Goal: Transaction & Acquisition: Purchase product/service

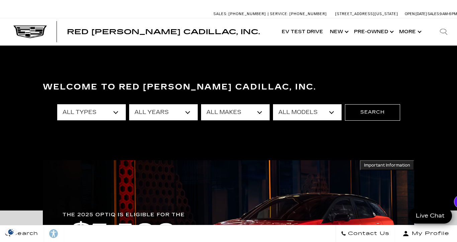
select select "2022"
click at [215, 112] on select "All Makes Cadillac Chevrolet" at bounding box center [235, 112] width 69 height 16
select select "Cadillac"
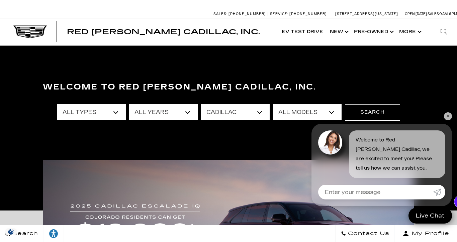
click at [288, 112] on select "All Models Escalade Escalade ESV XT5 XT6" at bounding box center [307, 112] width 69 height 16
select select "Escalade ESV"
click at [358, 111] on button "Search" at bounding box center [372, 112] width 55 height 16
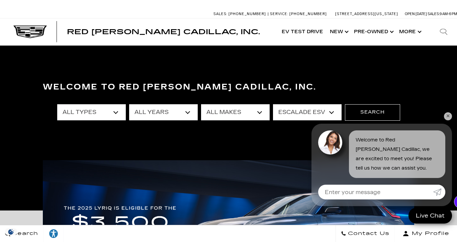
click at [448, 116] on link "✕" at bounding box center [448, 116] width 8 height 8
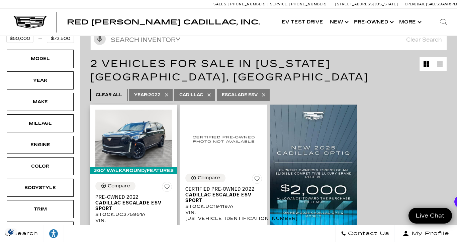
scroll to position [94, 0]
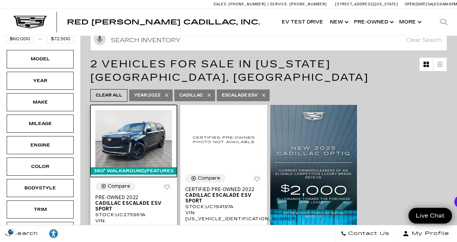
click at [143, 131] on img at bounding box center [133, 139] width 77 height 58
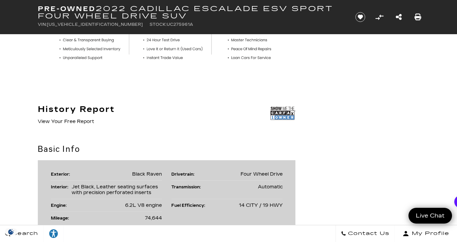
scroll to position [340, 0]
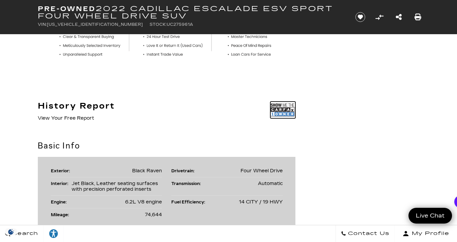
click at [275, 108] on img at bounding box center [282, 109] width 25 height 17
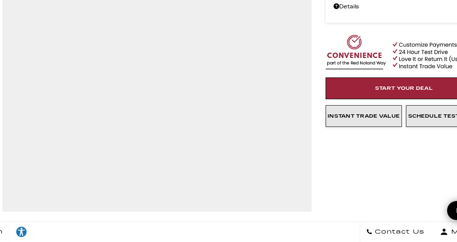
scroll to position [50, 0]
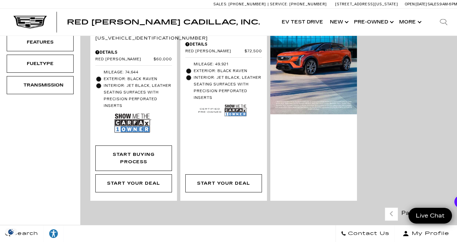
scroll to position [283, 0]
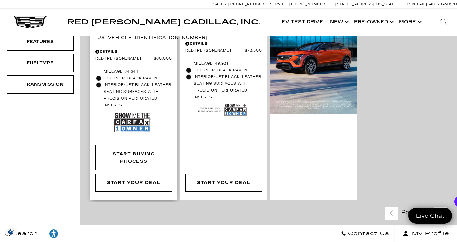
click at [133, 110] on img at bounding box center [132, 122] width 37 height 24
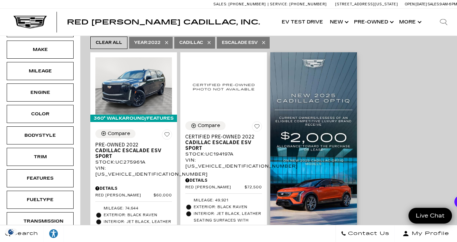
scroll to position [146, 0]
